Goal: Task Accomplishment & Management: Use online tool/utility

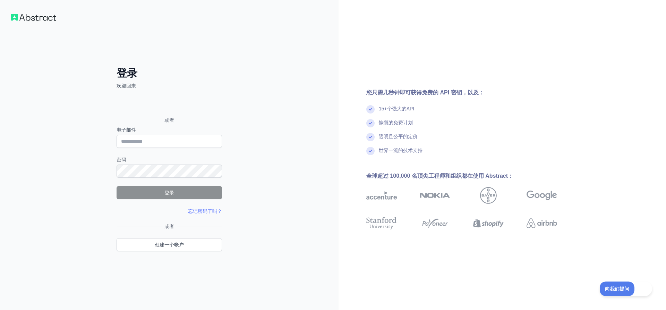
click at [288, 78] on div "登录 欢迎回来 或者 电子邮件 密码 登录 忘记密码了吗？ 请重试 我们已发送验证链接至 请点击它以激活您的帐户。 或者 创建一个帐户" at bounding box center [169, 155] width 339 height 310
click at [44, 22] on div "登录 欢迎回来 或者 电子邮件 密码 登录 忘记密码了吗？ 请重试 我们已发送验证链接至 请点击它以激活您的帐户。 或者 创建一个帐户" at bounding box center [169, 155] width 339 height 310
click at [94, 51] on div "登录 欢迎回来 或者 电子邮件 密码 登录 忘记密码了吗？ 请重试 我们已发送验证链接至 请点击它以激活您的帐户。 或者 创建一个帐户" at bounding box center [169, 155] width 339 height 310
click at [34, 21] on div "登录 欢迎回来 或者 电子邮件 密码 登录 忘记密码了吗？ 请重试 我们已发送验证链接至 请点击它以激活您的帐户。 或者 创建一个帐户" at bounding box center [169, 155] width 339 height 310
click at [304, 64] on div "登录 欢迎回来 或者 电子邮件 密码 登录 忘记密码了吗？ 请重试 我们已发送验证链接至 请点击它以激活您的帐户。 或者 创建一个帐户" at bounding box center [169, 155] width 339 height 310
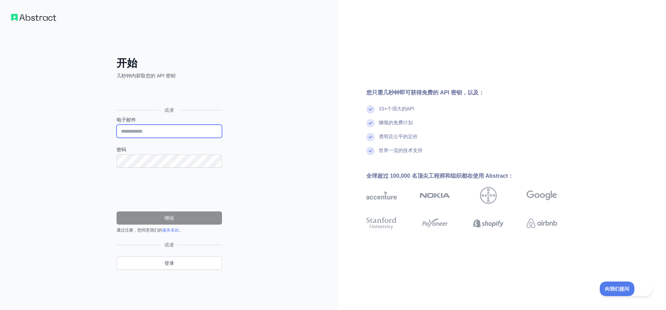
click at [152, 127] on input "电子邮件" at bounding box center [169, 131] width 105 height 13
click at [183, 129] on input "电子邮件" at bounding box center [169, 131] width 105 height 13
click at [160, 130] on input "电子邮件" at bounding box center [169, 131] width 105 height 13
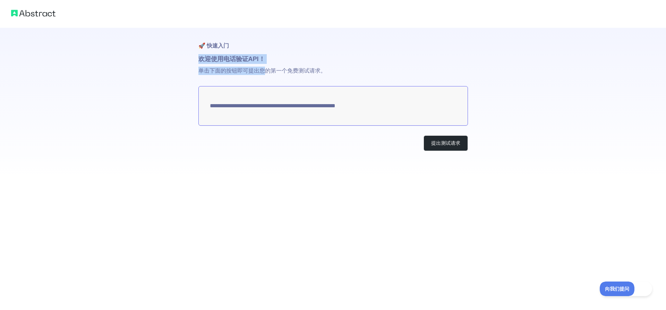
drag, startPoint x: 190, startPoint y: 62, endPoint x: 267, endPoint y: 70, distance: 77.8
click at [267, 70] on div "**********" at bounding box center [333, 89] width 666 height 179
click at [270, 109] on textarea "**********" at bounding box center [333, 106] width 270 height 40
click at [268, 105] on textarea "**********" at bounding box center [333, 106] width 270 height 40
click at [264, 103] on textarea "**********" at bounding box center [333, 106] width 270 height 40
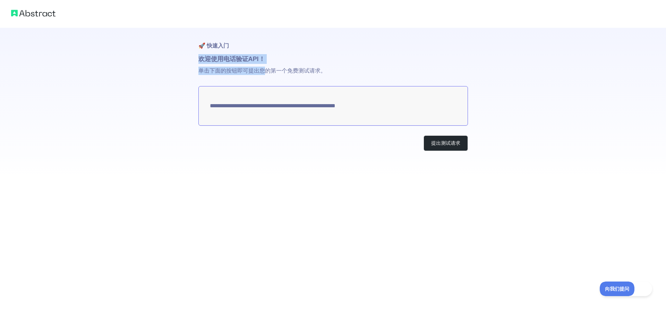
click at [188, 76] on div "**********" at bounding box center [333, 89] width 666 height 179
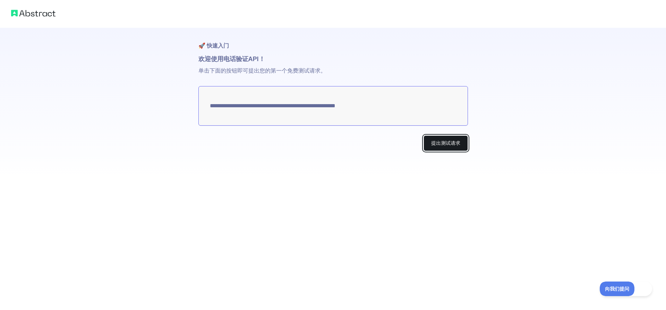
click at [430, 143] on button "提出测试请求" at bounding box center [446, 143] width 44 height 16
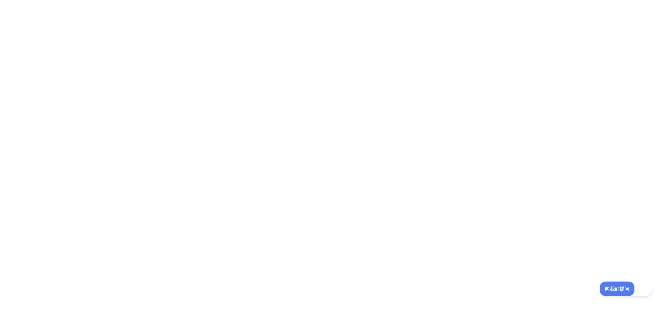
click at [372, 137] on div at bounding box center [333, 155] width 666 height 310
click at [235, 88] on div at bounding box center [333, 155] width 666 height 310
click at [609, 288] on font "向我们提问" at bounding box center [614, 288] width 24 height 6
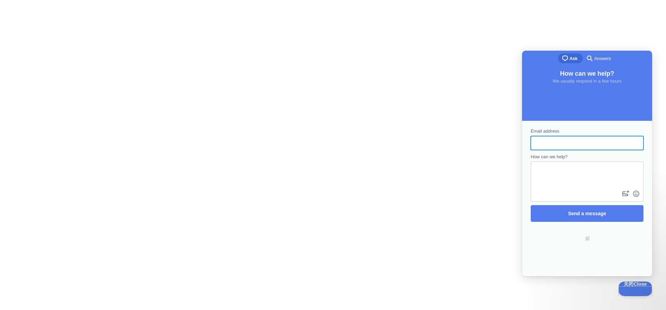
click at [496, 131] on div at bounding box center [333, 155] width 666 height 310
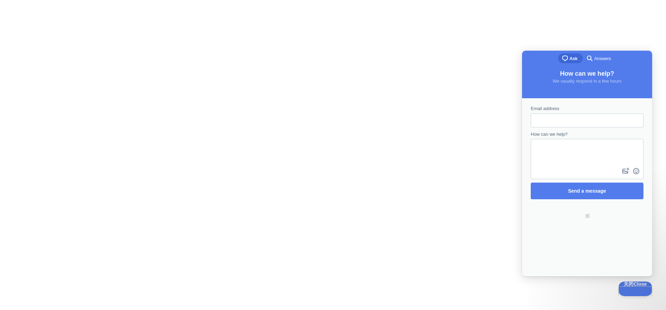
click at [321, 83] on div at bounding box center [333, 155] width 666 height 310
click at [601, 60] on span "Answers" at bounding box center [602, 58] width 17 height 7
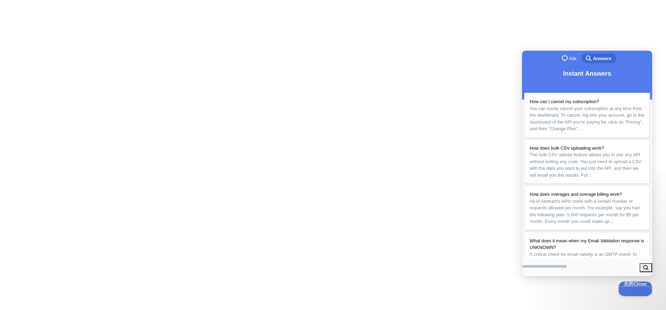
click at [396, 76] on div at bounding box center [333, 155] width 666 height 310
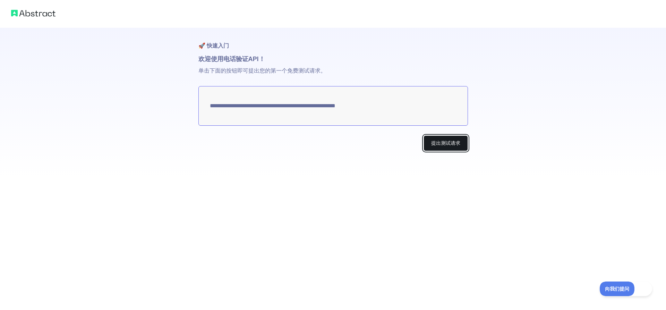
click at [435, 138] on button "提出测试请求" at bounding box center [446, 143] width 44 height 16
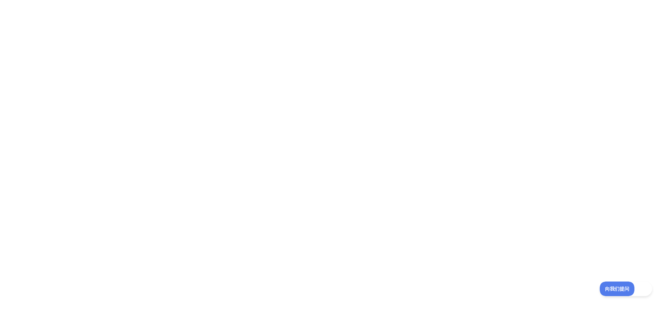
drag, startPoint x: 246, startPoint y: 155, endPoint x: 242, endPoint y: 160, distance: 6.4
click at [246, 155] on div at bounding box center [333, 155] width 666 height 310
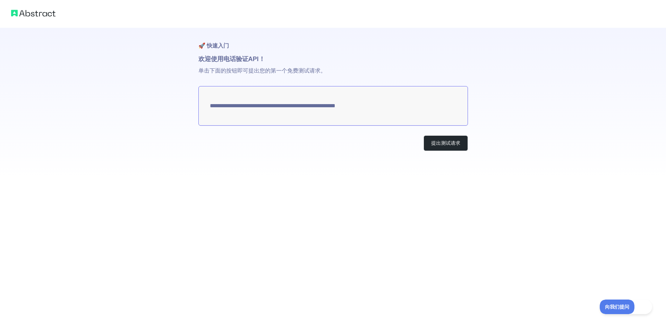
click at [345, 107] on textarea "**********" at bounding box center [333, 106] width 270 height 40
click at [443, 149] on button "提出测试请求" at bounding box center [446, 143] width 44 height 16
click at [367, 105] on textarea "**********" at bounding box center [333, 106] width 270 height 40
click at [436, 146] on font "提出测试请求" at bounding box center [445, 143] width 29 height 7
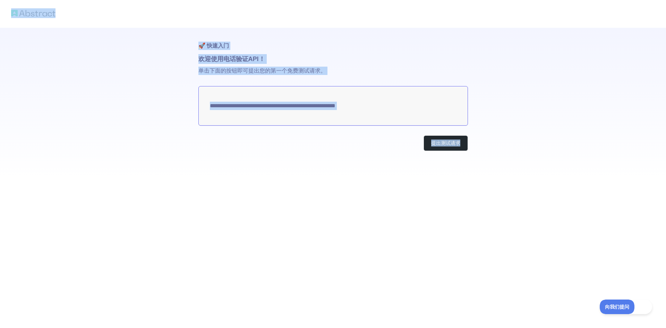
click at [436, 146] on div "**********" at bounding box center [333, 164] width 666 height 328
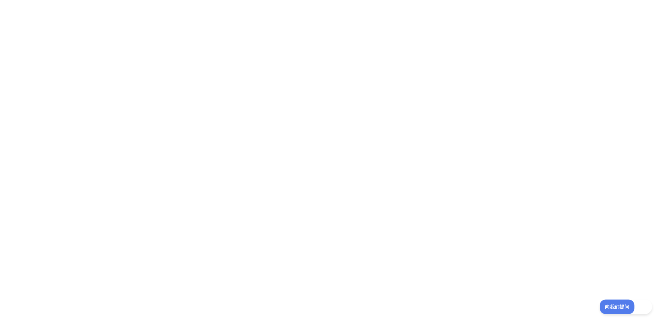
click at [297, 126] on div at bounding box center [333, 164] width 666 height 328
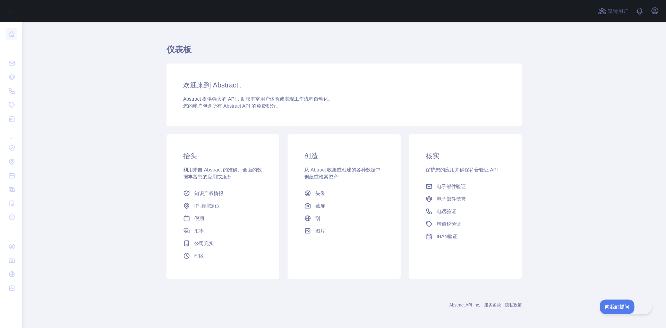
scroll to position [11, 0]
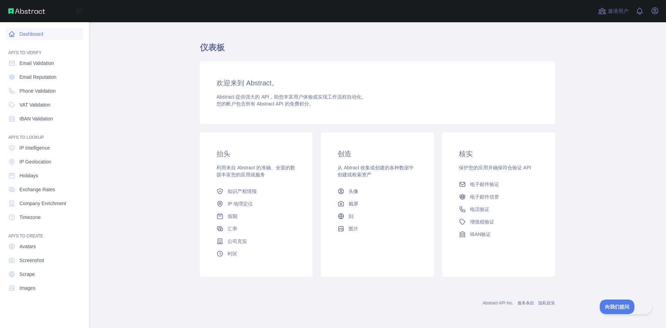
click at [16, 32] on link "Dashboard" at bounding box center [45, 34] width 78 height 12
click at [35, 91] on font "电话验证" at bounding box center [28, 91] width 19 height 6
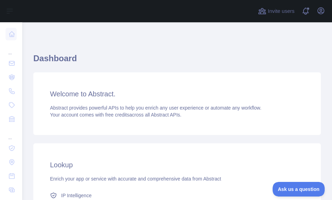
click at [124, 63] on h1 "Dashboard" at bounding box center [176, 61] width 287 height 17
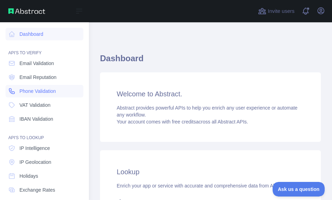
click at [8, 92] on icon at bounding box center [11, 90] width 7 height 7
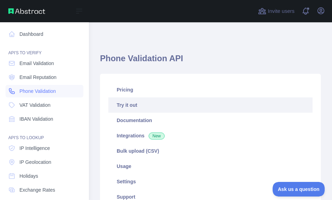
click at [34, 94] on span "Phone Validation" at bounding box center [37, 90] width 36 height 7
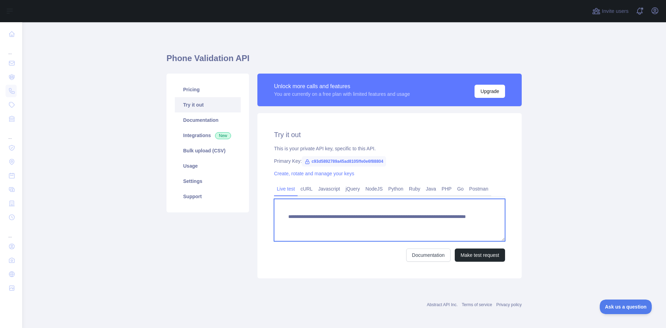
drag, startPoint x: 308, startPoint y: 215, endPoint x: 310, endPoint y: 220, distance: 4.7
click at [308, 199] on textarea "**********" at bounding box center [389, 220] width 231 height 42
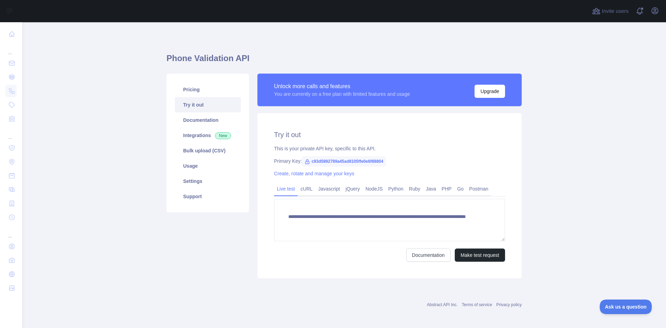
drag, startPoint x: 52, startPoint y: 136, endPoint x: 76, endPoint y: 142, distance: 24.1
click at [53, 136] on main "**********" at bounding box center [344, 175] width 644 height 306
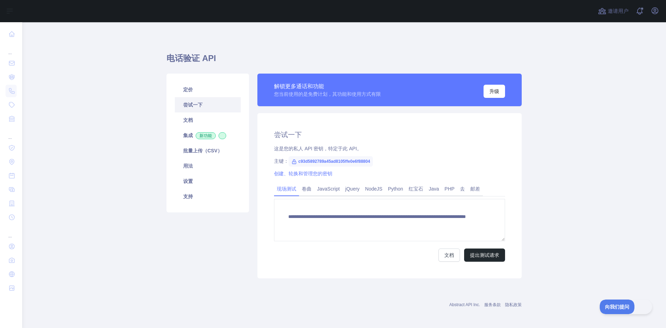
drag, startPoint x: 119, startPoint y: 108, endPoint x: 89, endPoint y: 111, distance: 30.8
click at [119, 108] on main "**********" at bounding box center [344, 175] width 644 height 306
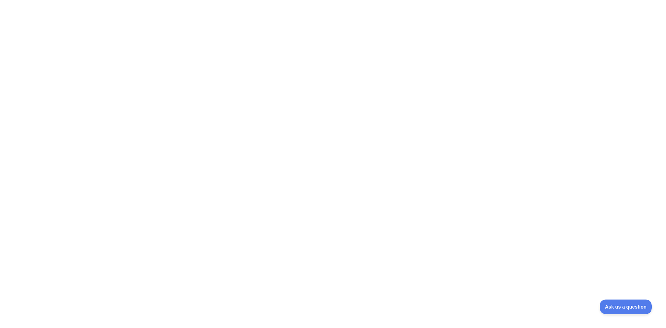
drag, startPoint x: 342, startPoint y: 37, endPoint x: 332, endPoint y: 37, distance: 9.7
click at [331, 37] on div at bounding box center [333, 164] width 666 height 328
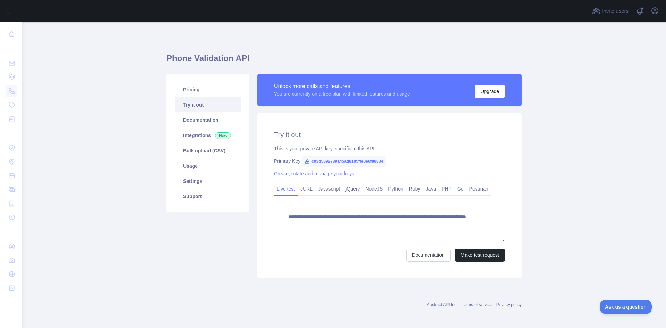
click at [378, 24] on div "**********" at bounding box center [344, 175] width 355 height 307
click at [247, 39] on div "**********" at bounding box center [344, 163] width 355 height 249
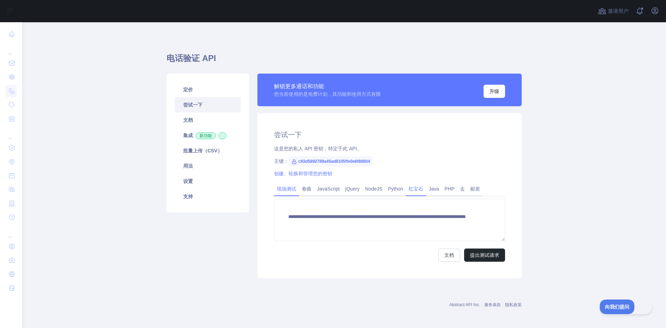
click at [418, 189] on font "红宝石" at bounding box center [416, 189] width 15 height 6
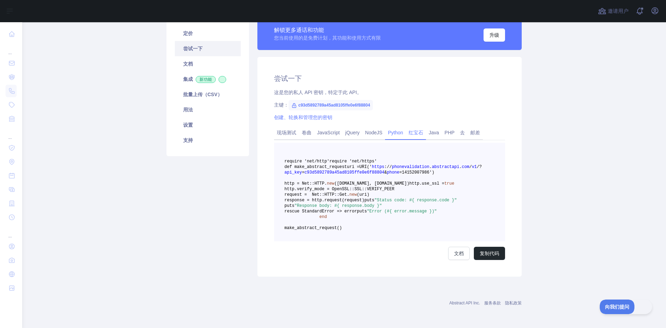
scroll to position [101, 0]
click at [345, 130] on font "jQuery" at bounding box center [352, 133] width 14 height 6
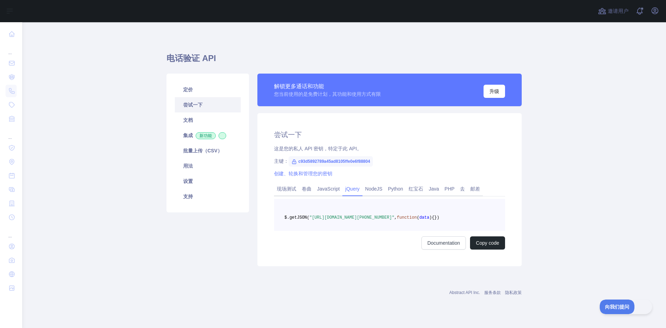
scroll to position [1, 0]
click at [328, 188] on font "JavaScript" at bounding box center [328, 189] width 23 height 6
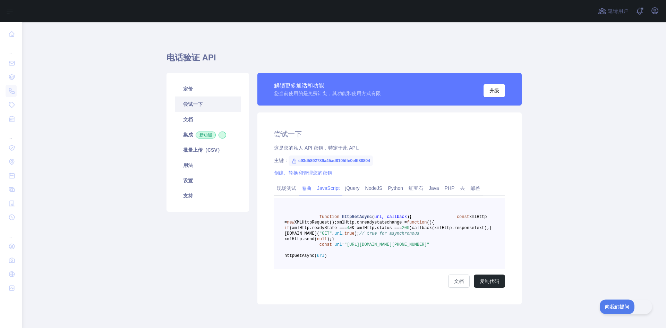
click at [306, 187] on font "卷曲" at bounding box center [307, 188] width 10 height 6
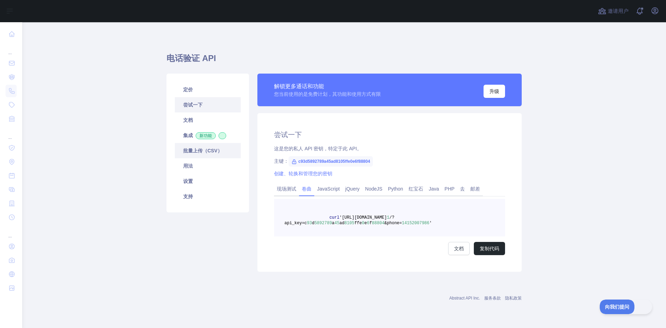
click at [203, 151] on font "批量上传（CSV）" at bounding box center [202, 151] width 39 height 6
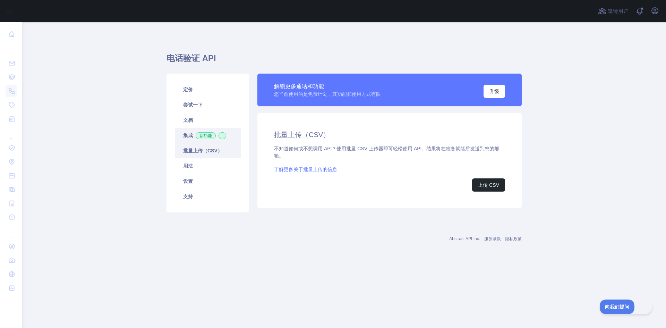
click at [190, 131] on link "集成 新功能" at bounding box center [208, 135] width 66 height 15
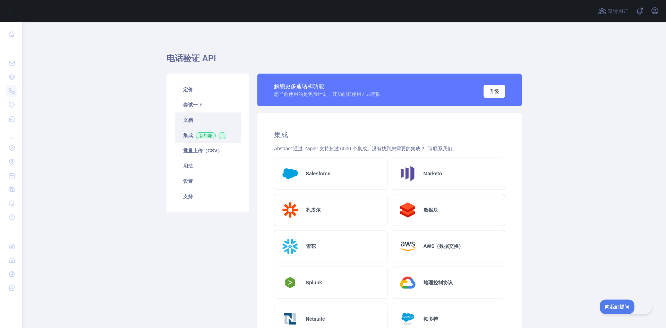
click at [191, 125] on link "文档" at bounding box center [208, 119] width 66 height 15
click at [195, 94] on link "定价" at bounding box center [208, 89] width 66 height 15
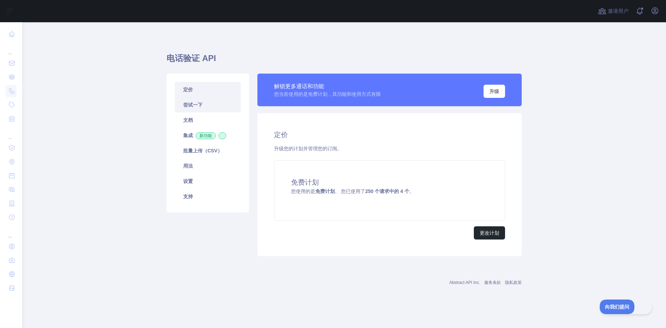
click at [192, 106] on font "尝试一下" at bounding box center [192, 105] width 19 height 6
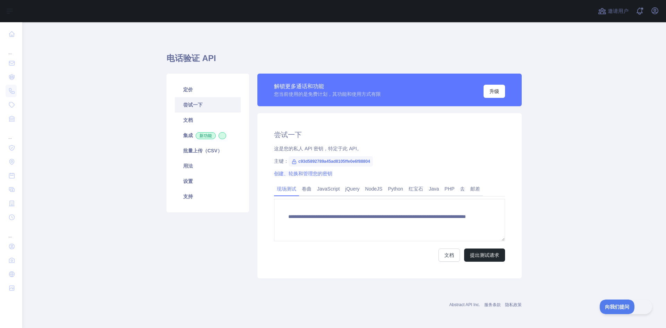
click at [318, 174] on font "创建、轮换和管理您的密钥" at bounding box center [303, 174] width 58 height 6
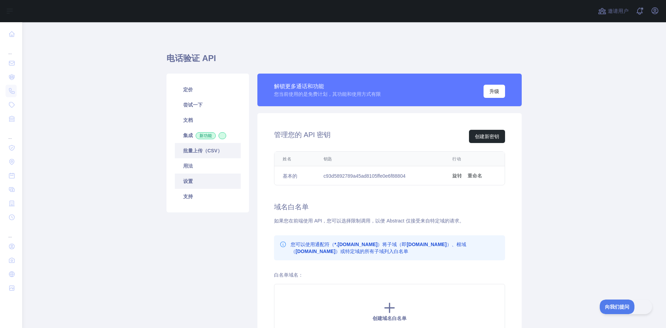
click at [217, 154] on link "批量上传（CSV）" at bounding box center [208, 150] width 66 height 15
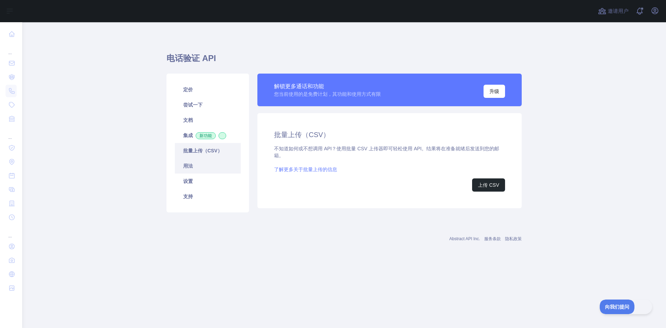
click at [217, 167] on link "用法" at bounding box center [208, 165] width 66 height 15
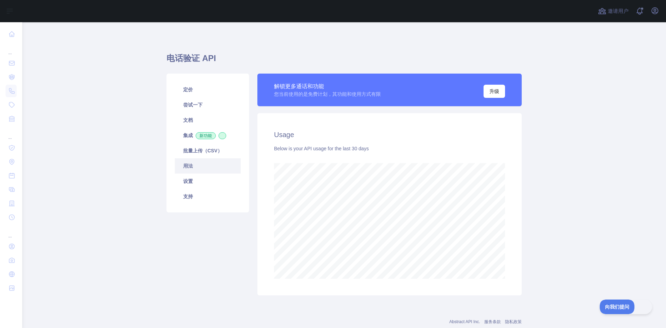
scroll to position [306, 639]
click at [216, 175] on link "设置" at bounding box center [208, 181] width 66 height 15
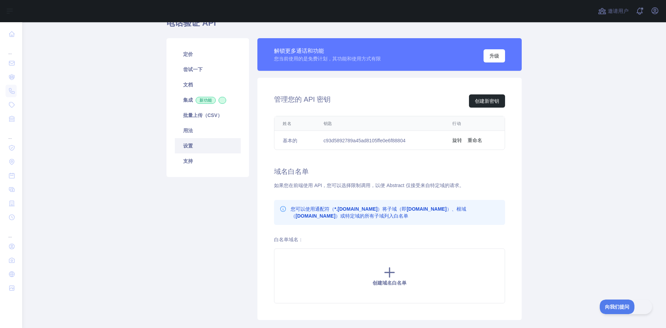
scroll to position [69, 0]
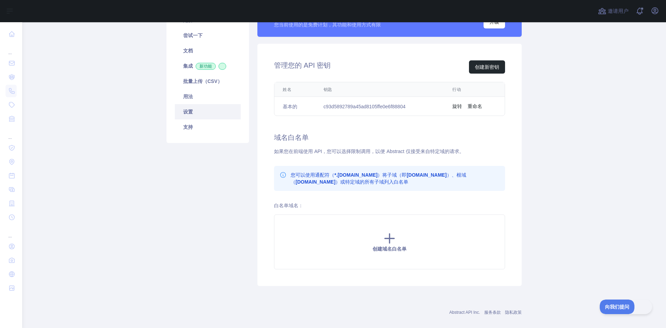
drag, startPoint x: 389, startPoint y: 71, endPoint x: 395, endPoint y: 83, distance: 13.4
click at [389, 70] on div "管理您的 API 密钥 创建新密钥" at bounding box center [389, 66] width 231 height 13
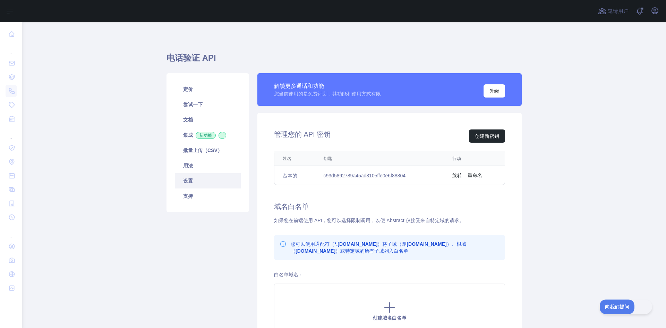
scroll to position [0, 0]
drag, startPoint x: 216, startPoint y: 107, endPoint x: 228, endPoint y: 105, distance: 12.6
click at [216, 107] on link "尝试一下" at bounding box center [208, 104] width 66 height 15
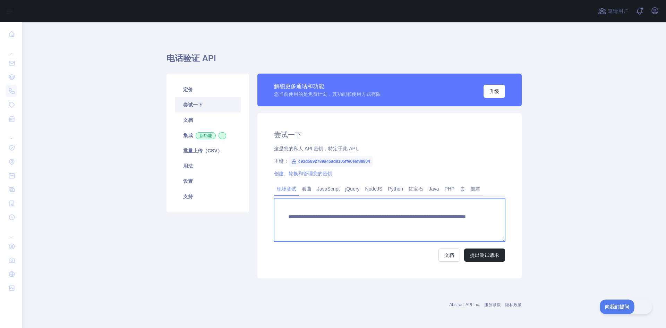
drag, startPoint x: 408, startPoint y: 222, endPoint x: 447, endPoint y: 221, distance: 38.9
click at [447, 221] on textarea "**********" at bounding box center [389, 220] width 231 height 42
paste textarea
type textarea "**********"
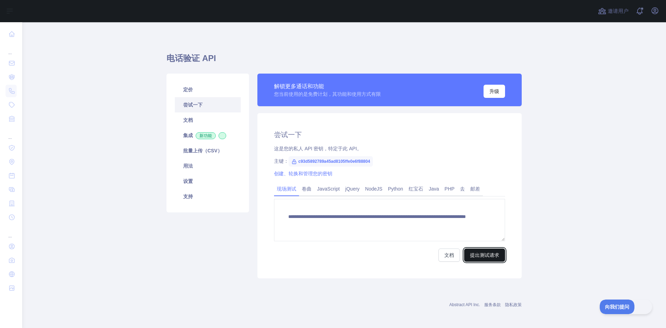
click at [474, 259] on button "提出测试请求" at bounding box center [484, 254] width 41 height 13
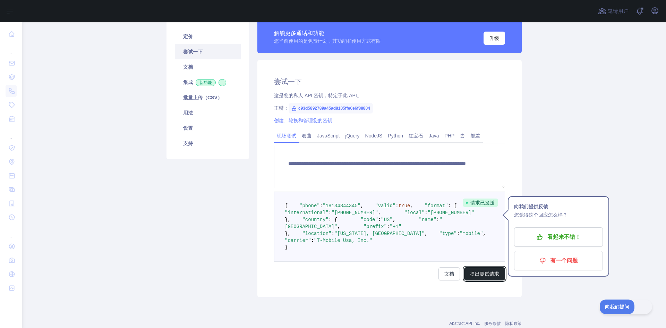
scroll to position [67, 0]
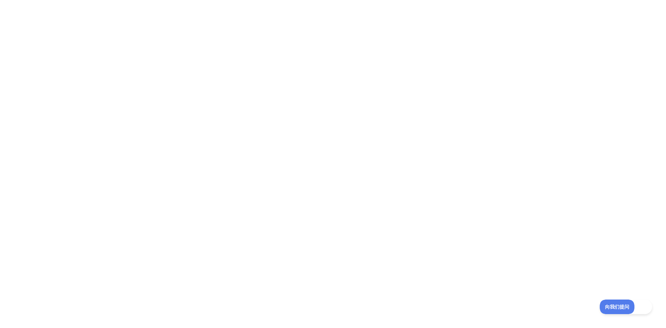
click at [138, 92] on div at bounding box center [333, 164] width 666 height 328
click at [296, 145] on div at bounding box center [333, 164] width 666 height 328
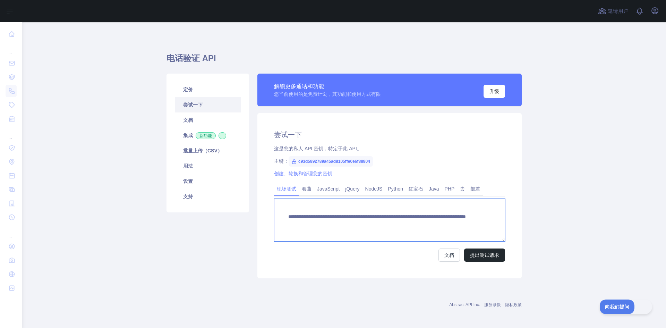
drag, startPoint x: 409, startPoint y: 226, endPoint x: 437, endPoint y: 223, distance: 27.2
click at [437, 223] on textarea "**********" at bounding box center [389, 220] width 231 height 42
paste textarea
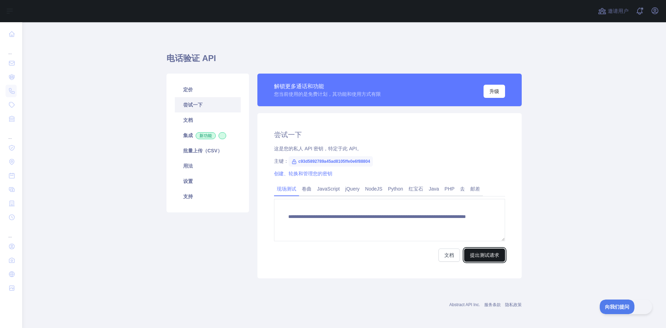
click at [484, 255] on font "提出测试请求" at bounding box center [484, 255] width 29 height 6
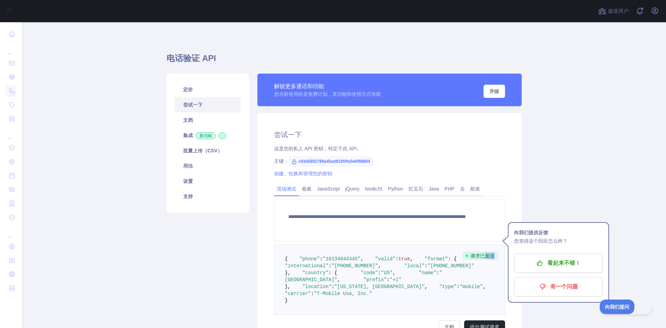
click at [481, 254] on span "请求已发送" at bounding box center [480, 256] width 35 height 8
click at [521, 171] on div "**********" at bounding box center [389, 212] width 273 height 277
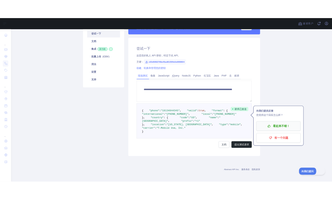
scroll to position [104, 0]
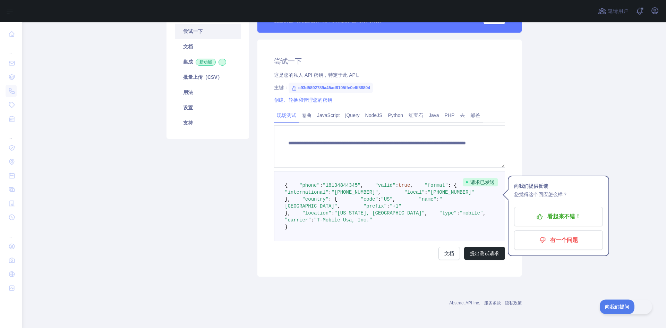
click at [515, 268] on div "**********" at bounding box center [389, 158] width 264 height 237
click at [351, 241] on pre "{ "phone" : "18134844345" , "valid" : true , "format" : { "international" : "+1…" at bounding box center [389, 206] width 231 height 70
click at [350, 241] on pre "{ "phone" : "18134844345" , "valid" : true , "format" : { "international" : "+1…" at bounding box center [389, 206] width 231 height 70
drag, startPoint x: 344, startPoint y: 187, endPoint x: 353, endPoint y: 189, distance: 9.9
click at [428, 189] on span ""(813) 484-4345"" at bounding box center [451, 192] width 47 height 6
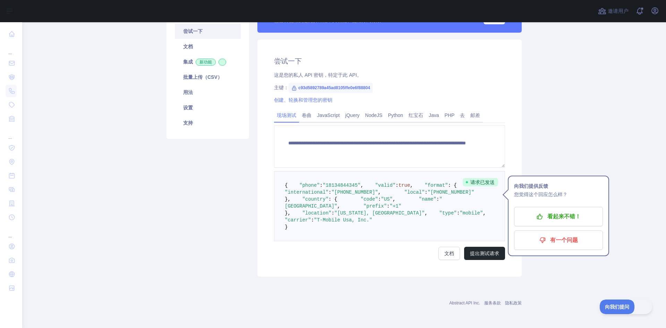
click at [497, 171] on pre "{ "phone" : "18134844345" , "valid" : true , "format" : { "international" : "+1…" at bounding box center [389, 206] width 231 height 70
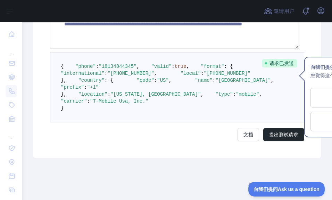
scroll to position [347, 0]
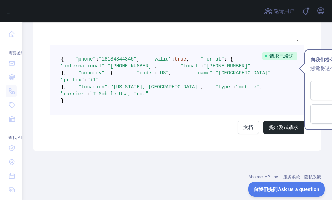
click at [133, 68] on pre "{ "phone" : "18134844345" , "valid" : true , "format" : { "international" : "+1…" at bounding box center [177, 80] width 254 height 70
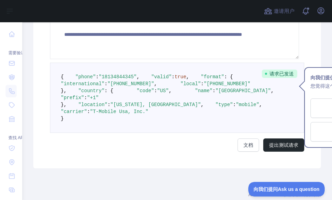
scroll to position [312, 0]
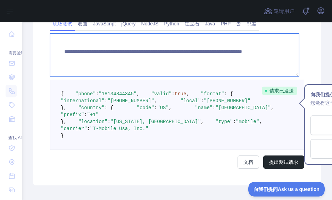
click at [202, 53] on textarea "**********" at bounding box center [174, 55] width 249 height 42
click at [190, 57] on textarea "**********" at bounding box center [174, 55] width 249 height 42
drag, startPoint x: 185, startPoint y: 57, endPoint x: 220, endPoint y: 57, distance: 34.7
click at [220, 57] on textarea "**********" at bounding box center [174, 55] width 249 height 42
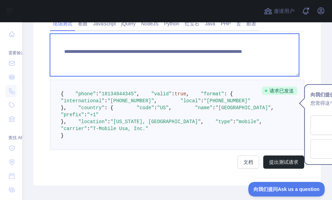
paste textarea
click at [185, 56] on textarea "**********" at bounding box center [174, 55] width 249 height 42
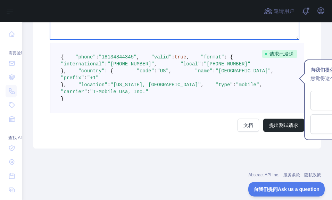
scroll to position [416, 0]
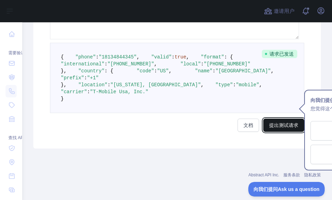
click at [281, 122] on font "提出测试请求" at bounding box center [283, 125] width 29 height 6
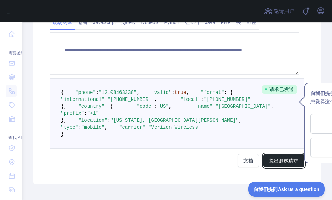
scroll to position [312, 0]
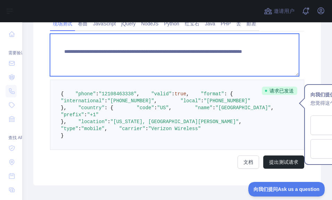
click at [206, 59] on textarea "**********" at bounding box center [174, 55] width 249 height 42
drag, startPoint x: 217, startPoint y: 58, endPoint x: 188, endPoint y: 58, distance: 29.1
click at [188, 58] on textarea "**********" at bounding box center [174, 55] width 249 height 42
paste textarea
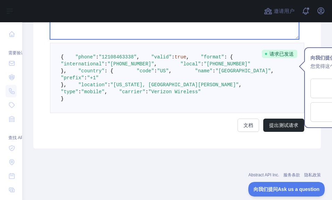
scroll to position [382, 0]
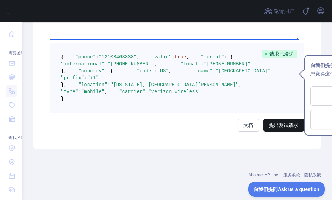
type textarea "**********"
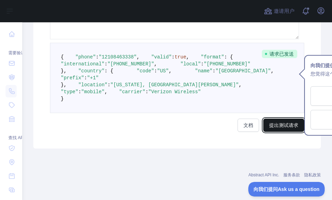
click at [278, 128] on font "提出测试请求" at bounding box center [283, 125] width 29 height 6
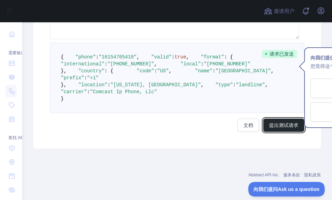
scroll to position [347, 0]
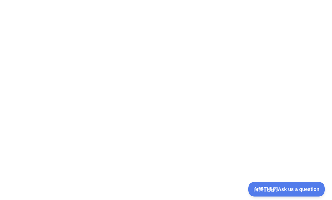
click at [68, 66] on div at bounding box center [166, 100] width 332 height 200
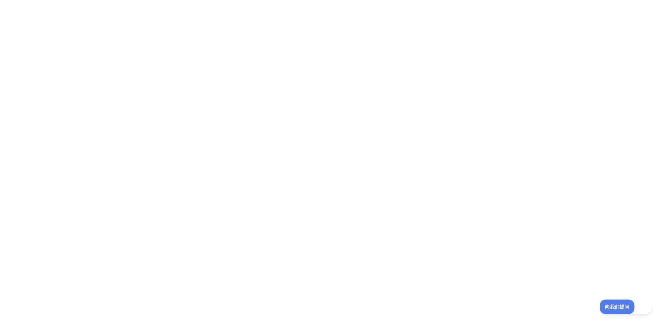
click at [291, 158] on div at bounding box center [333, 164] width 666 height 328
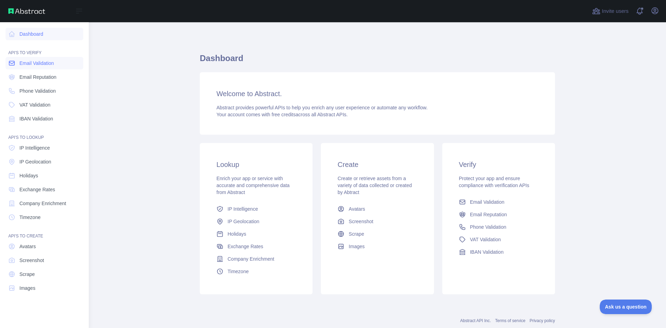
click at [8, 66] on icon at bounding box center [11, 63] width 7 height 7
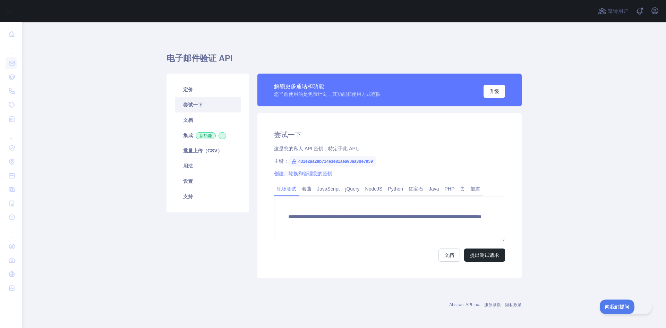
click at [295, 174] on font "创建、轮换和管理您的密钥" at bounding box center [303, 174] width 58 height 6
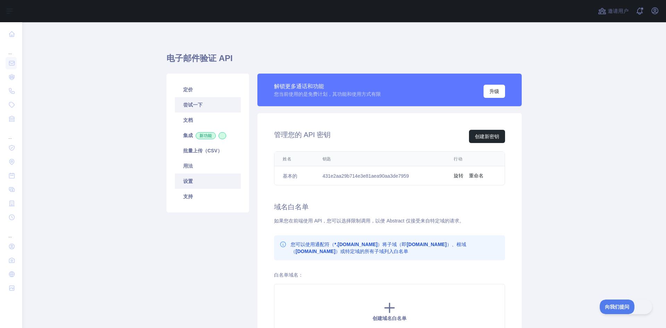
click at [192, 111] on link "尝试一下" at bounding box center [208, 104] width 66 height 15
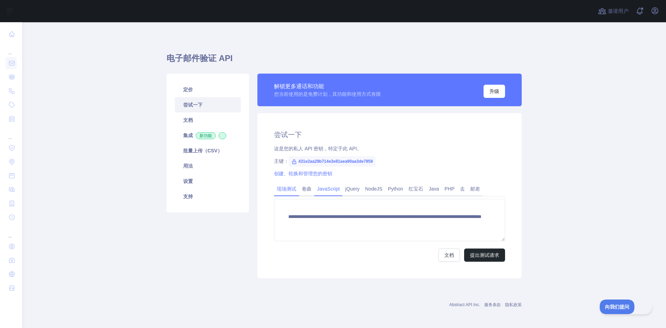
click at [327, 191] on font "JavaScript" at bounding box center [328, 189] width 23 height 6
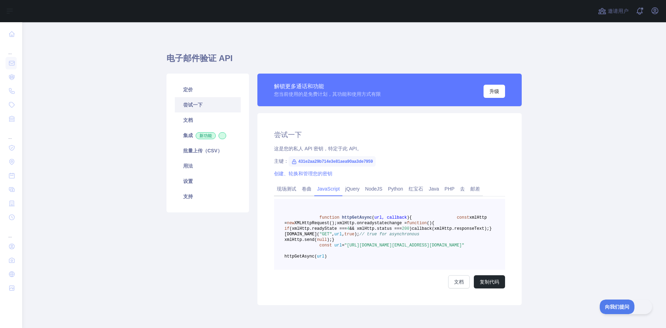
click at [331, 199] on pre "function httpGetAsync ( url, callback ) { const xmlHttp = new XMLHttpRequest();…" at bounding box center [389, 234] width 231 height 71
click at [331, 189] on link "去" at bounding box center [462, 188] width 10 height 11
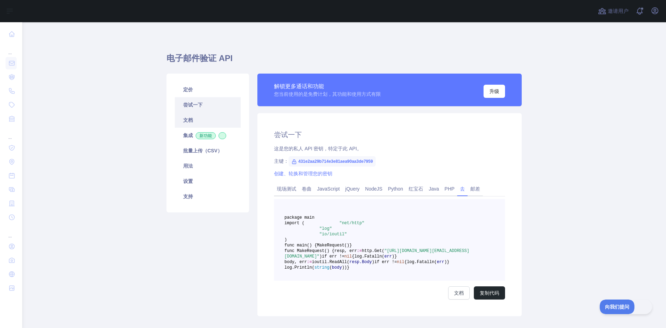
click at [187, 123] on link "文档" at bounding box center [208, 119] width 66 height 15
click at [196, 168] on link "用法" at bounding box center [208, 165] width 66 height 15
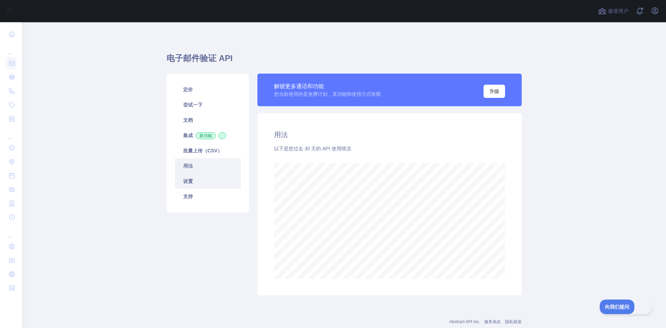
scroll to position [306, 639]
click at [199, 155] on link "批量上传（CSV）" at bounding box center [208, 150] width 66 height 15
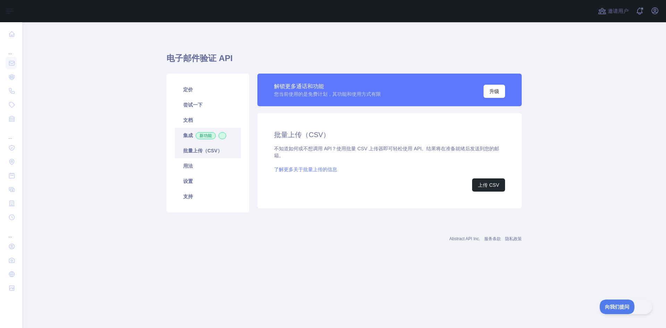
click at [201, 134] on font "新功能" at bounding box center [206, 135] width 12 height 5
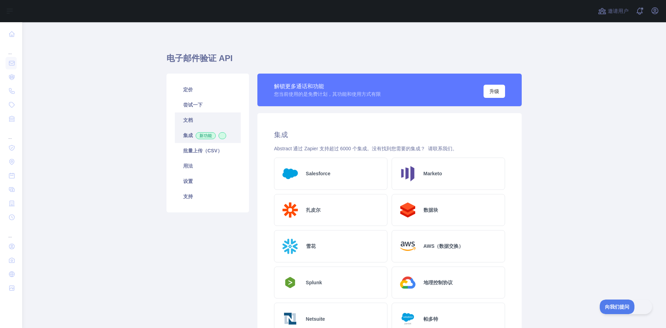
click at [191, 117] on link "文档" at bounding box center [208, 119] width 66 height 15
click at [187, 101] on link "尝试一下" at bounding box center [208, 104] width 66 height 15
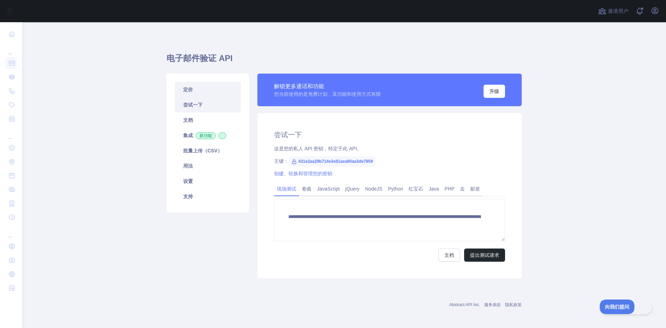
click at [193, 86] on link "定价" at bounding box center [208, 89] width 66 height 15
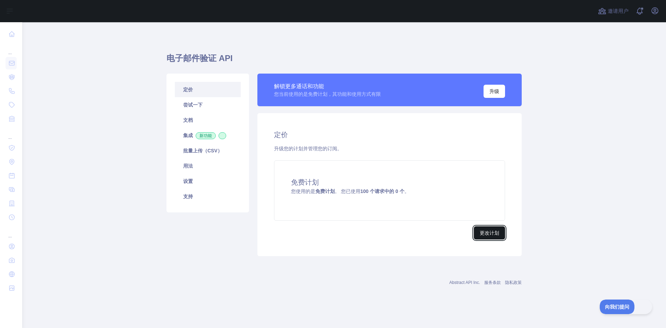
click at [331, 199] on font "更改计划" at bounding box center [489, 232] width 19 height 7
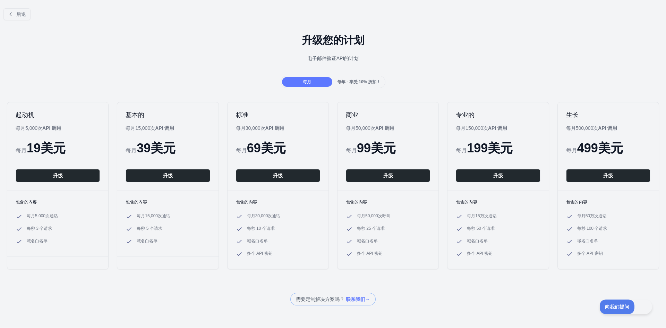
click at [331, 83] on font "每年 - 享受 10% 折扣！" at bounding box center [358, 81] width 43 height 5
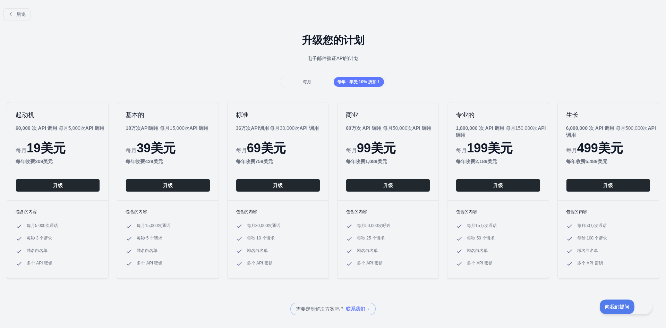
click at [311, 84] on div "每月" at bounding box center [307, 82] width 50 height 10
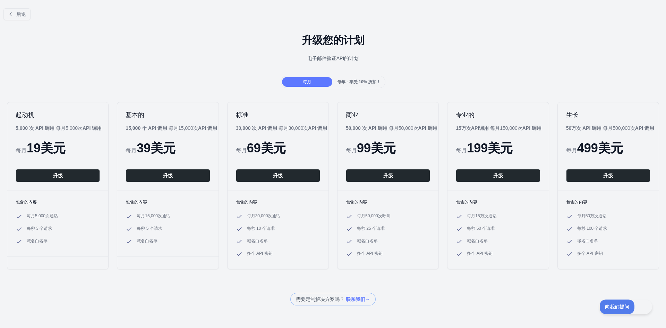
click at [331, 81] on font "每年 - 享受 10% 折扣！" at bounding box center [358, 81] width 43 height 5
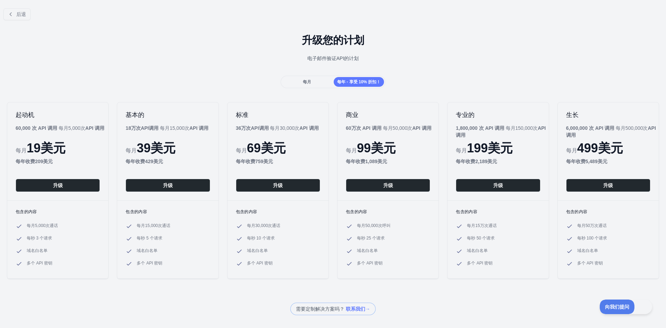
click at [296, 85] on div "每月" at bounding box center [307, 82] width 50 height 10
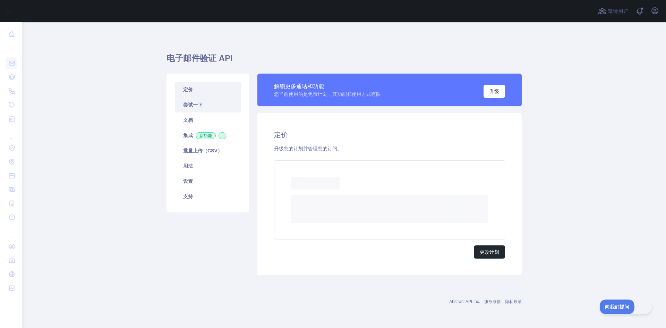
click at [209, 109] on link "尝试一下" at bounding box center [208, 104] width 66 height 15
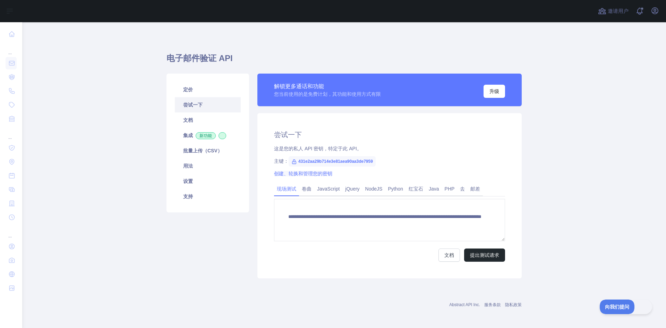
click at [313, 172] on font "创建、轮换和管理您的密钥" at bounding box center [303, 174] width 58 height 6
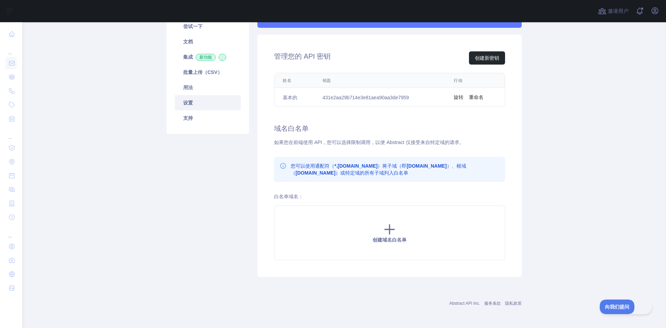
scroll to position [79, 0]
click at [331, 199] on icon at bounding box center [390, 229] width 14 height 14
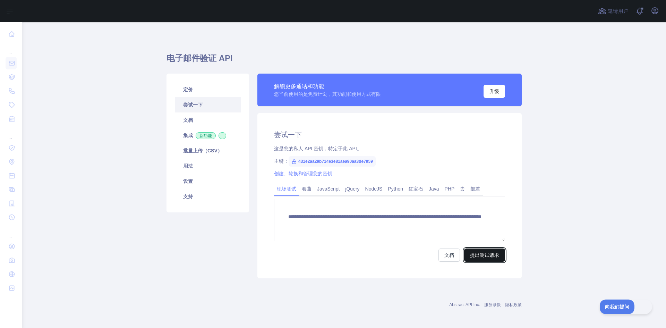
click at [331, 199] on font "提出测试请求" at bounding box center [484, 255] width 29 height 6
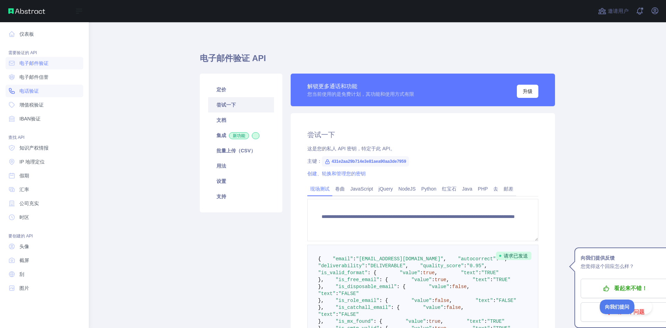
click at [38, 95] on link "电话验证" at bounding box center [45, 91] width 78 height 12
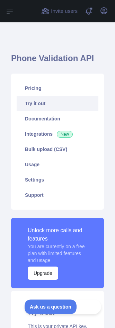
click at [59, 105] on link "Try it out" at bounding box center [58, 103] width 82 height 15
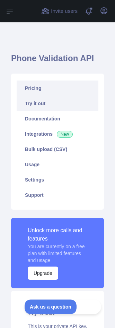
click at [58, 90] on link "Pricing" at bounding box center [58, 88] width 82 height 15
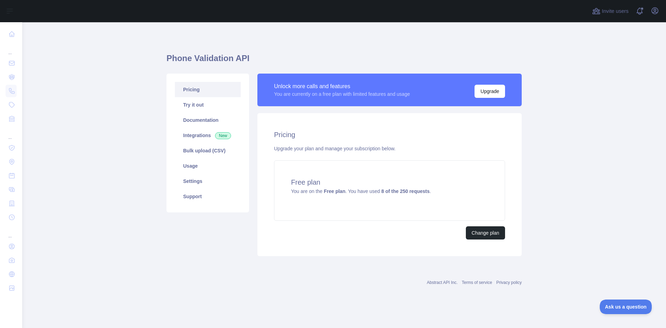
click at [213, 86] on link "Pricing" at bounding box center [208, 89] width 66 height 15
click at [524, 84] on div "Unlock more calls and features You are currently on a free plan with limited fe…" at bounding box center [389, 165] width 273 height 183
click at [504, 86] on button "Upgrade" at bounding box center [490, 91] width 31 height 13
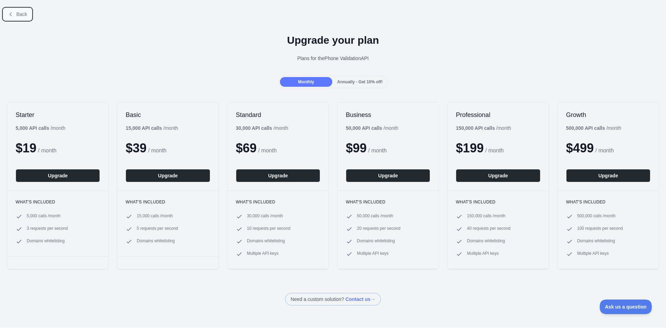
click at [19, 14] on span "Back" at bounding box center [21, 14] width 11 height 6
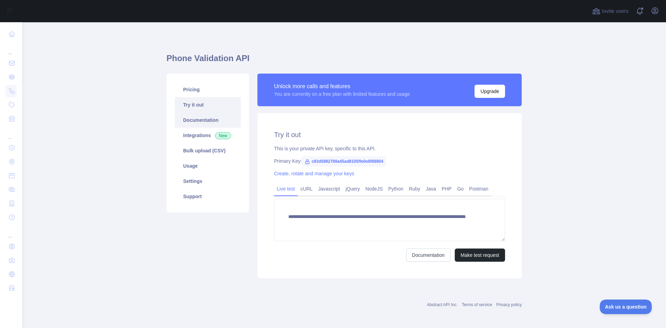
click at [205, 125] on link "Documentation" at bounding box center [208, 119] width 66 height 15
click at [211, 88] on link "Pricing" at bounding box center [208, 89] width 66 height 15
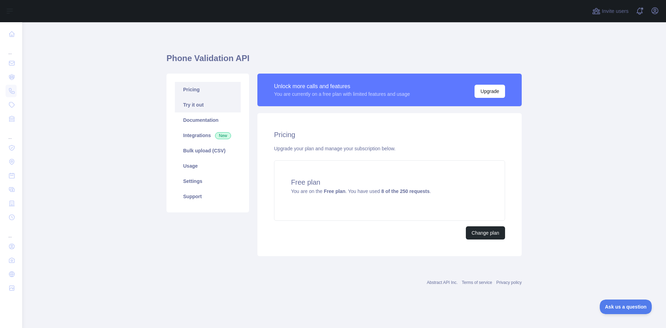
click at [197, 104] on link "Try it out" at bounding box center [208, 104] width 66 height 15
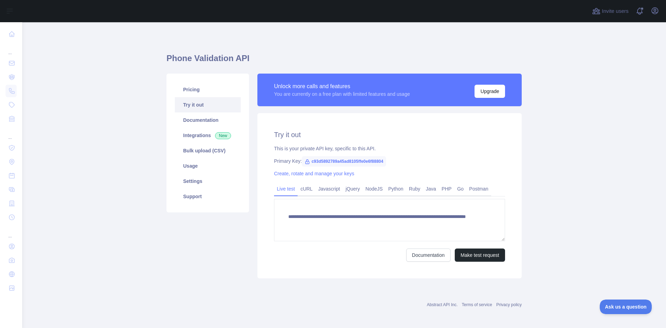
click at [333, 163] on span "c93d5892789a45ad8105ffe0e6f88804" at bounding box center [344, 161] width 84 height 10
click at [306, 187] on link "cURL" at bounding box center [307, 188] width 18 height 11
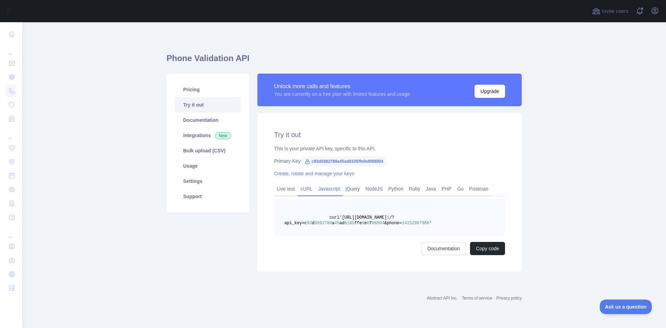
click at [329, 188] on link "Javascript" at bounding box center [328, 188] width 27 height 11
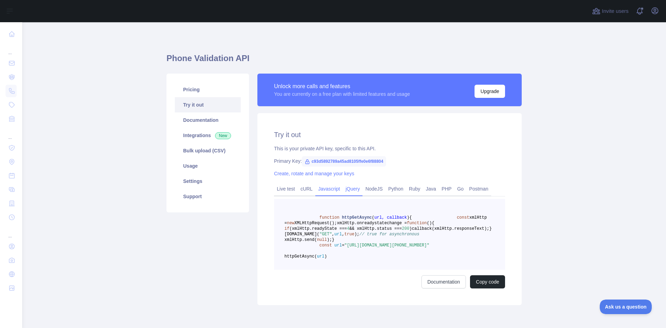
click at [351, 189] on link "jQuery" at bounding box center [353, 188] width 20 height 11
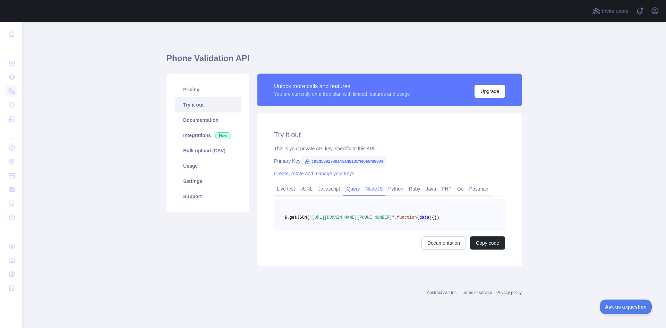
click at [374, 189] on link "NodeJS" at bounding box center [374, 188] width 23 height 11
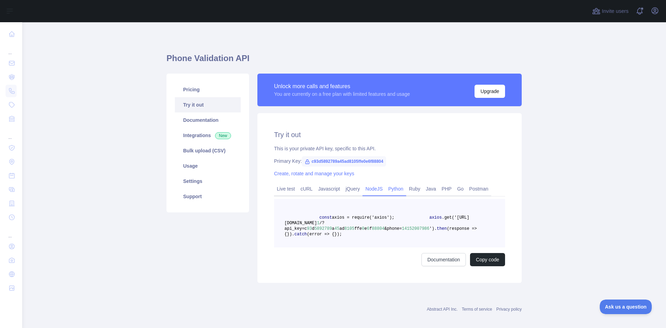
click at [395, 189] on link "Python" at bounding box center [396, 188] width 21 height 11
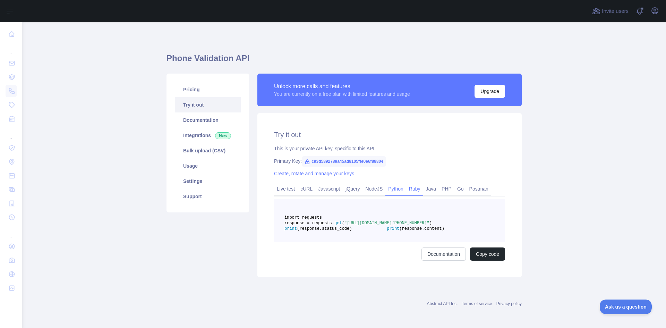
click at [414, 189] on link "Ruby" at bounding box center [414, 188] width 17 height 11
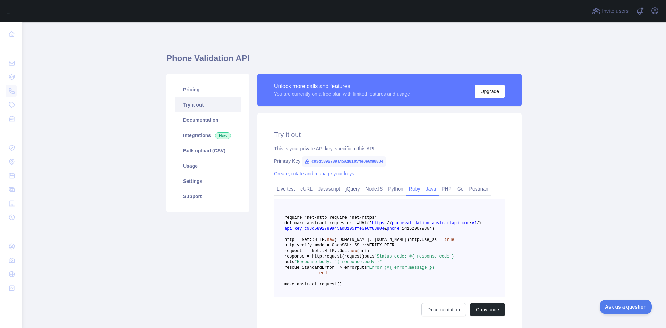
click at [433, 189] on link "Java" at bounding box center [431, 188] width 16 height 11
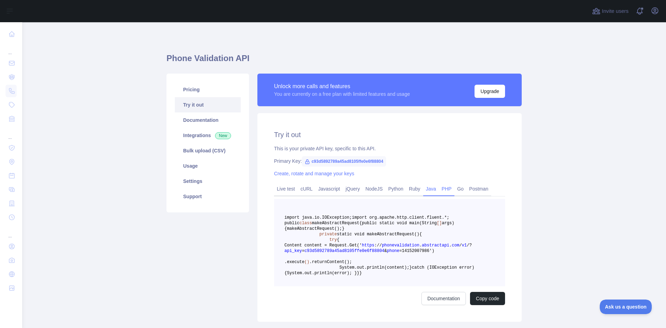
click at [445, 189] on link "PHP" at bounding box center [447, 188] width 16 height 11
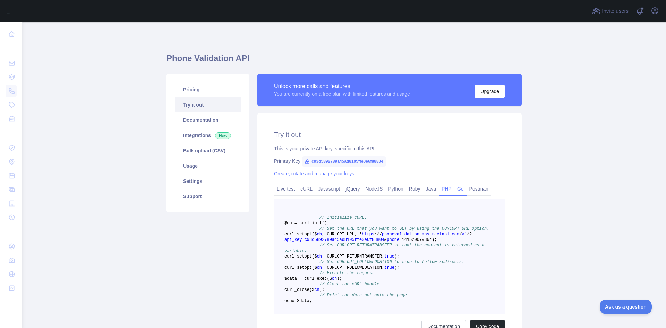
click at [456, 188] on link "Go" at bounding box center [461, 188] width 12 height 11
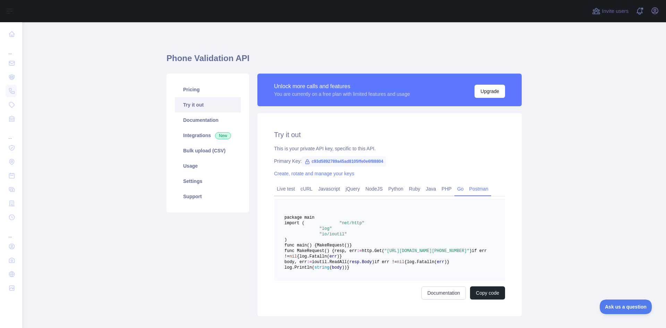
click at [473, 188] on link "Postman" at bounding box center [479, 188] width 25 height 11
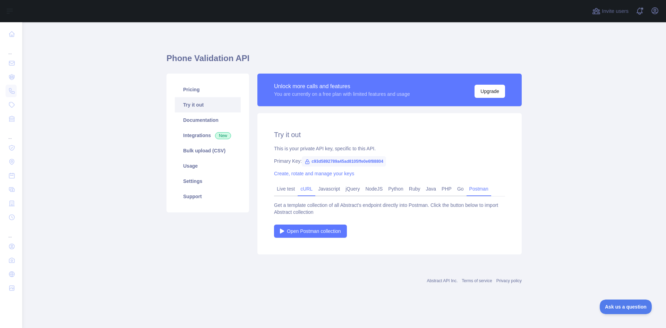
click at [309, 189] on link "cURL" at bounding box center [307, 188] width 18 height 11
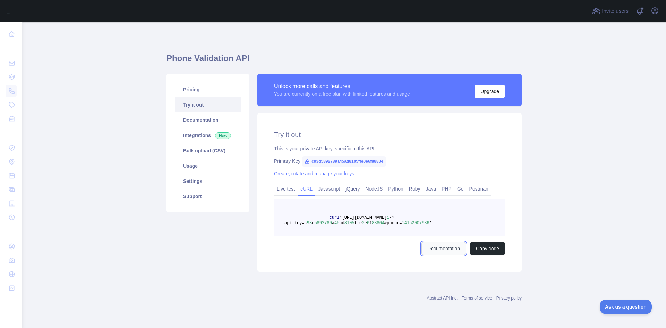
click at [437, 248] on link "Documentation" at bounding box center [444, 248] width 44 height 13
drag, startPoint x: 393, startPoint y: 225, endPoint x: 400, endPoint y: 225, distance: 7.3
click at [402, 225] on span "14152007986" at bounding box center [415, 223] width 27 height 5
click at [402, 224] on span "14152007986" at bounding box center [415, 223] width 27 height 5
drag, startPoint x: 395, startPoint y: 224, endPoint x: 417, endPoint y: 225, distance: 21.9
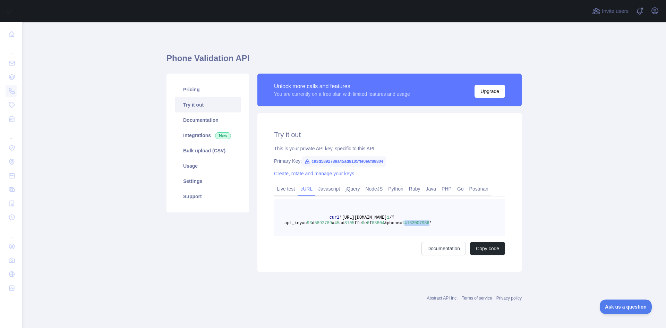
click at [417, 225] on span "14152007986" at bounding box center [415, 223] width 27 height 5
click at [196, 120] on link "Documentation" at bounding box center [208, 119] width 66 height 15
click at [573, 195] on main "Phone Validation API Pricing Try it out Documentation Integrations New Bulk upl…" at bounding box center [344, 175] width 644 height 306
click at [482, 91] on button "Upgrade" at bounding box center [490, 91] width 31 height 13
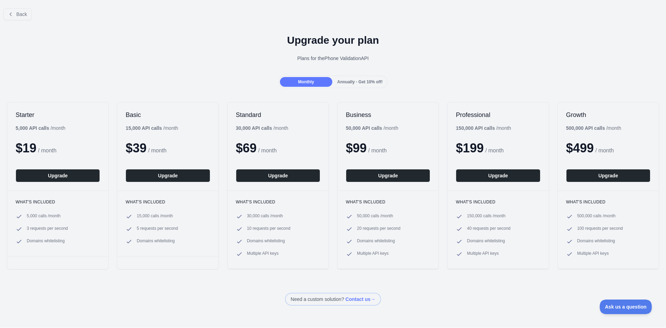
click at [446, 60] on div "Plans for the Phone Validation API" at bounding box center [333, 58] width 655 height 7
click at [363, 84] on span "Annually - Get 10% off!" at bounding box center [359, 81] width 45 height 5
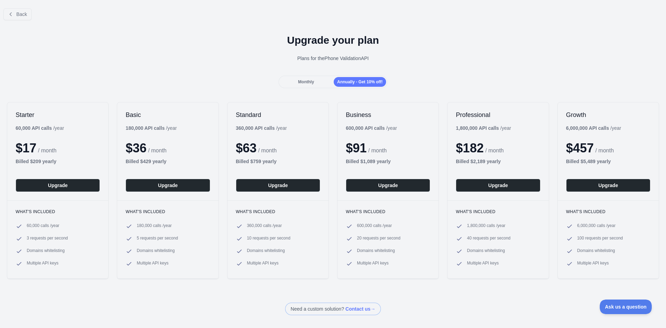
click at [303, 83] on span "Monthly" at bounding box center [306, 81] width 16 height 5
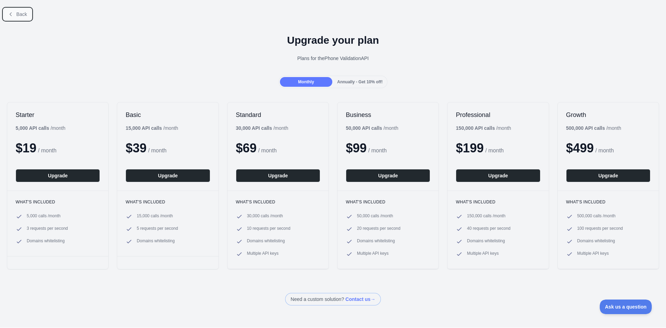
click at [17, 13] on span "Back" at bounding box center [21, 14] width 11 height 6
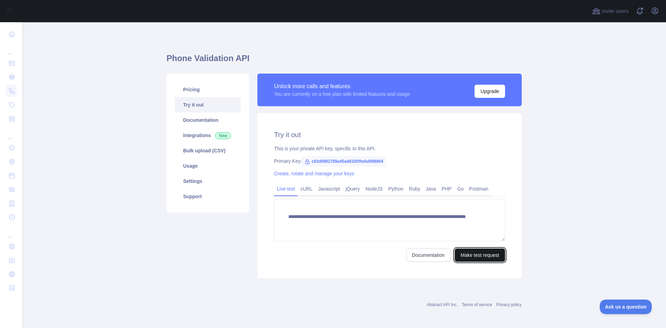
click at [457, 255] on button "Make test request" at bounding box center [480, 254] width 50 height 13
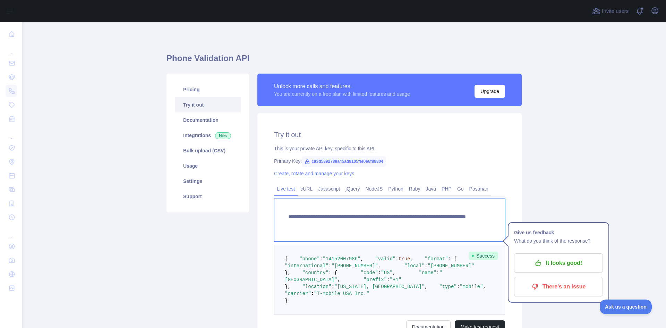
drag, startPoint x: 408, startPoint y: 223, endPoint x: 441, endPoint y: 223, distance: 32.3
click at [441, 223] on textarea "**********" at bounding box center [389, 220] width 231 height 42
paste textarea "****"
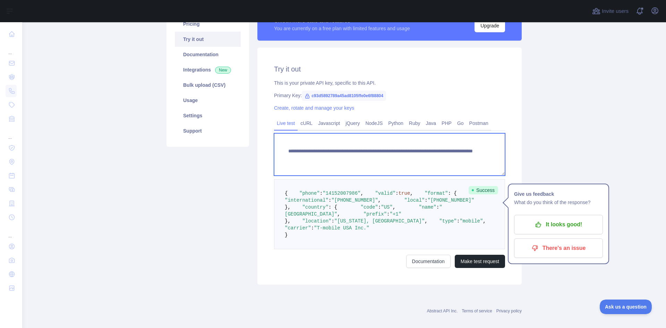
scroll to position [69, 0]
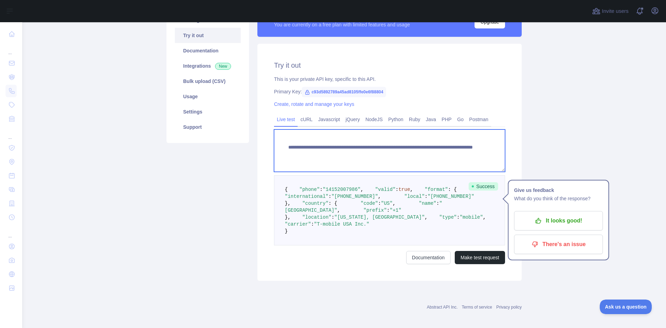
click at [421, 155] on textarea "**********" at bounding box center [389, 150] width 231 height 42
click at [410, 155] on textarea "**********" at bounding box center [389, 150] width 231 height 42
click at [426, 154] on textarea "**********" at bounding box center [389, 150] width 231 height 42
type textarea "**********"
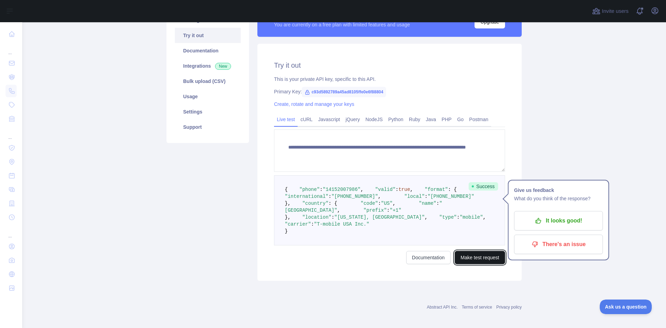
click at [482, 264] on button "Make test request" at bounding box center [480, 257] width 50 height 13
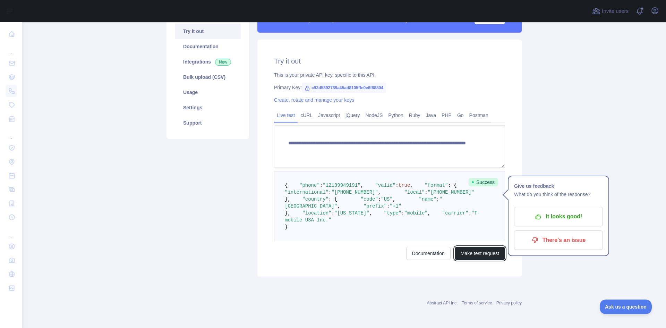
scroll to position [136, 0]
click at [491, 184] on pre "{ "phone" : "12139949191" , "valid" : true , "format" : { "international" : "+1…" at bounding box center [389, 206] width 231 height 70
click at [547, 230] on main "**********" at bounding box center [344, 175] width 644 height 306
click at [326, 196] on span ""United States"" at bounding box center [364, 202] width 158 height 12
click at [479, 178] on span "Success" at bounding box center [483, 182] width 29 height 8
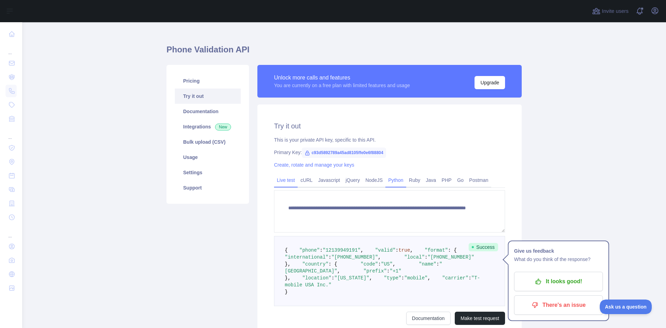
scroll to position [0, 0]
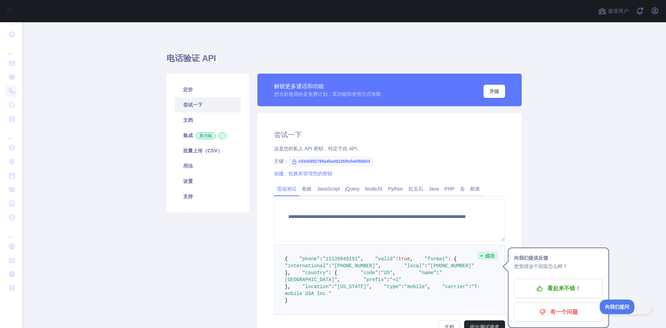
click at [428, 108] on div "解锁更多通话和功能 您当前使用的是免费计划，其功能和使用方式有限 升级" at bounding box center [389, 94] width 264 height 40
click at [499, 92] on button "升级" at bounding box center [495, 91] width 22 height 13
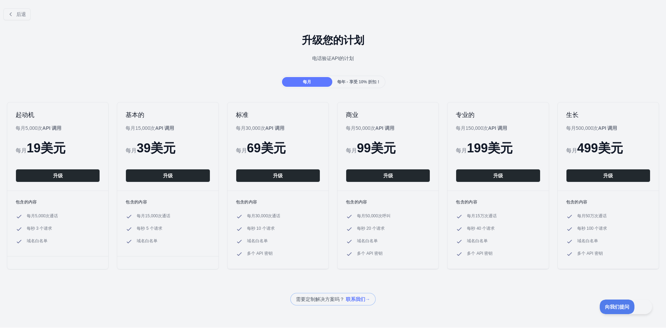
click at [364, 81] on font "每年 - 享受 10% 折扣！" at bounding box center [358, 81] width 43 height 5
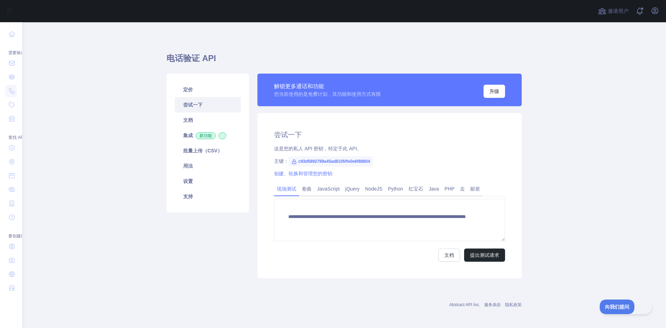
click at [429, 44] on div "**********" at bounding box center [344, 163] width 355 height 249
click at [475, 254] on font "提出测试请求" at bounding box center [484, 255] width 29 height 6
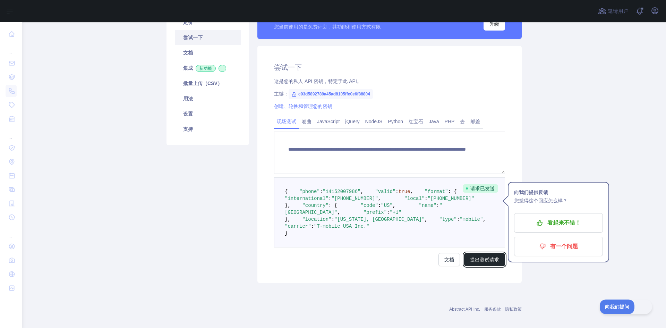
scroll to position [136, 0]
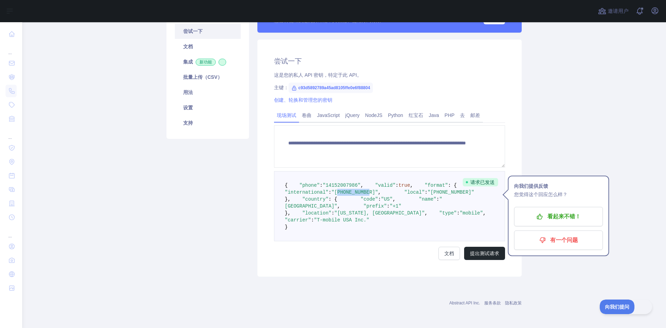
drag, startPoint x: 354, startPoint y: 152, endPoint x: 383, endPoint y: 153, distance: 29.2
click at [383, 171] on pre "{ "phone" : "14152007986" , "valid" : true , "format" : { "international" : "+1…" at bounding box center [389, 206] width 231 height 70
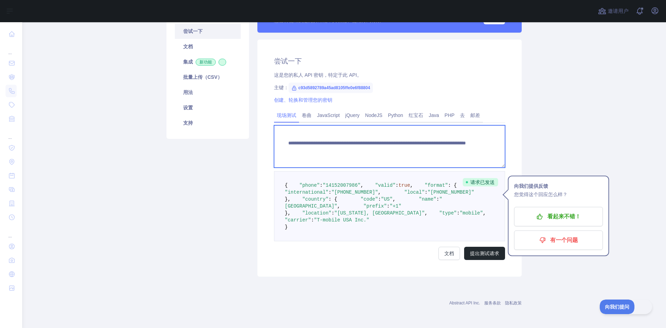
click at [414, 125] on textarea "**********" at bounding box center [389, 146] width 231 height 42
drag, startPoint x: 409, startPoint y: 88, endPoint x: 442, endPoint y: 88, distance: 33.7
click at [442, 125] on textarea "**********" at bounding box center [389, 146] width 231 height 42
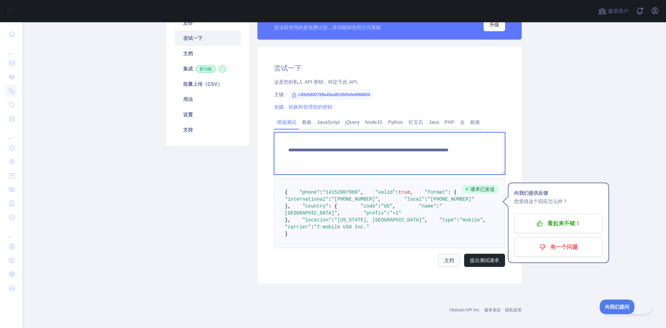
type textarea "**********"
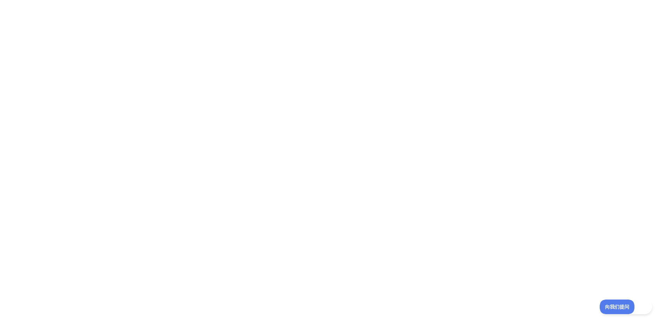
click at [426, 62] on div at bounding box center [333, 164] width 666 height 328
